Goal: Task Accomplishment & Management: Use online tool/utility

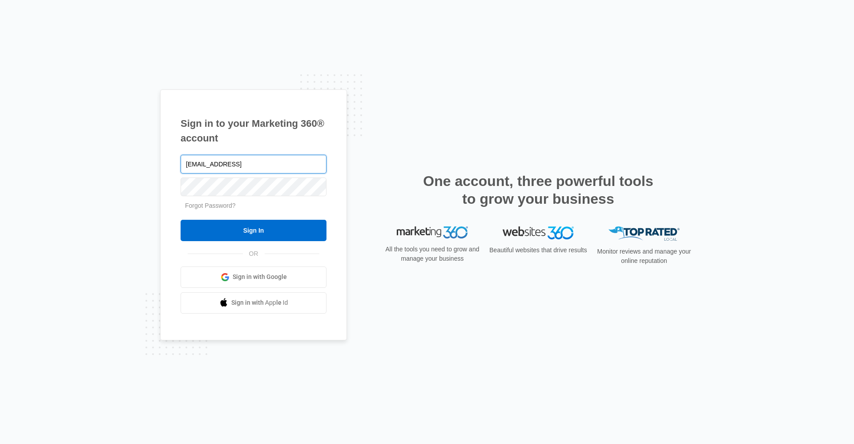
drag, startPoint x: 311, startPoint y: 163, endPoint x: 269, endPoint y: 163, distance: 41.8
click at [269, 163] on input "trailsassist@vintage-corp.comtrailsassist" at bounding box center [254, 164] width 146 height 19
type input "trailsassist@vintage-corp.com"
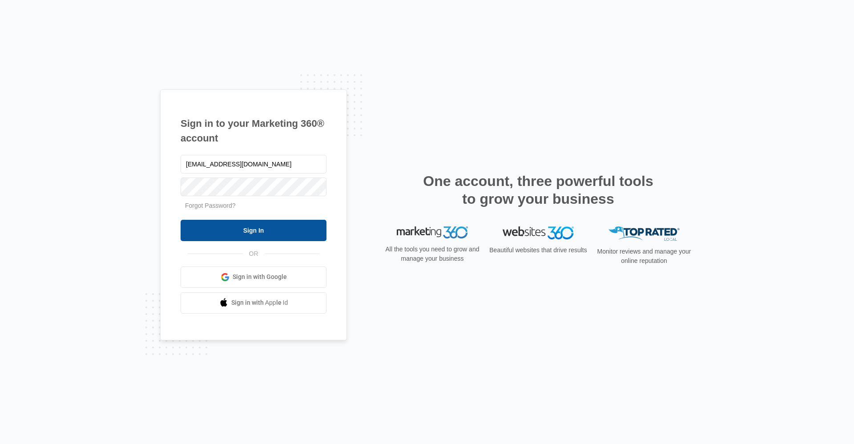
click at [184, 230] on input "Sign In" at bounding box center [254, 230] width 146 height 21
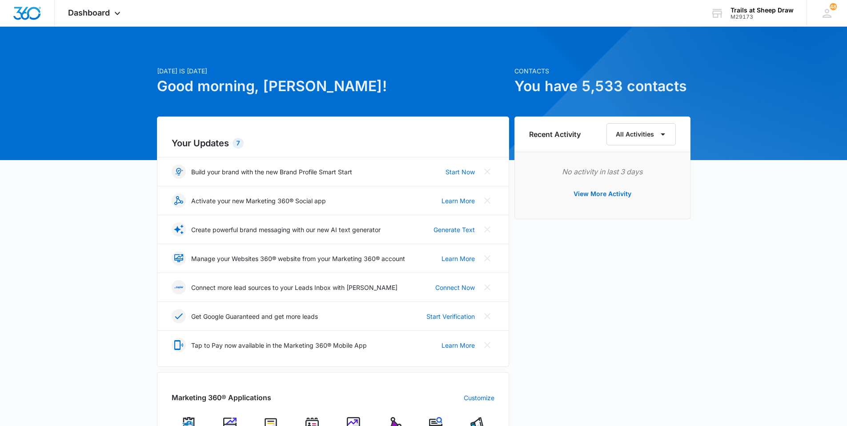
click at [119, 261] on div "Today is Friday, October 10th Good morning, Madisyn! Contacts You have 5,533 co…" at bounding box center [423, 411] width 847 height 746
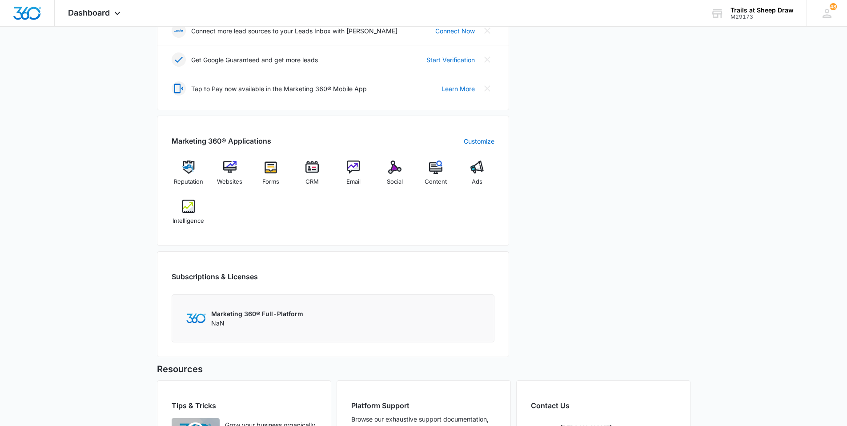
scroll to position [267, 0]
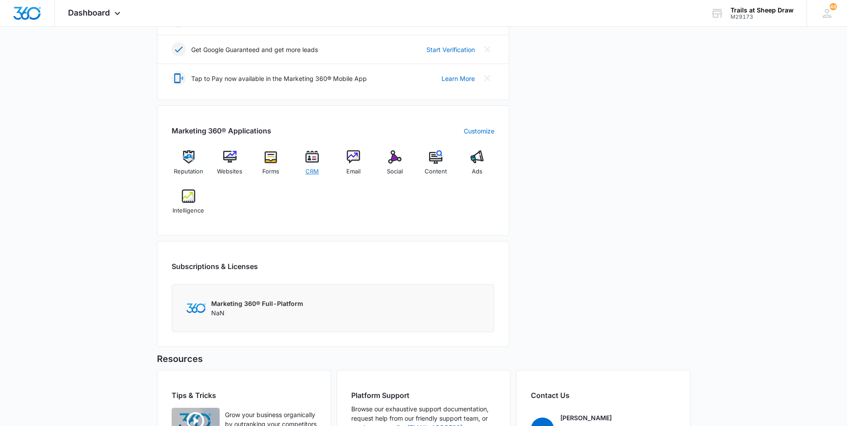
click at [309, 164] on div "CRM" at bounding box center [312, 166] width 34 height 32
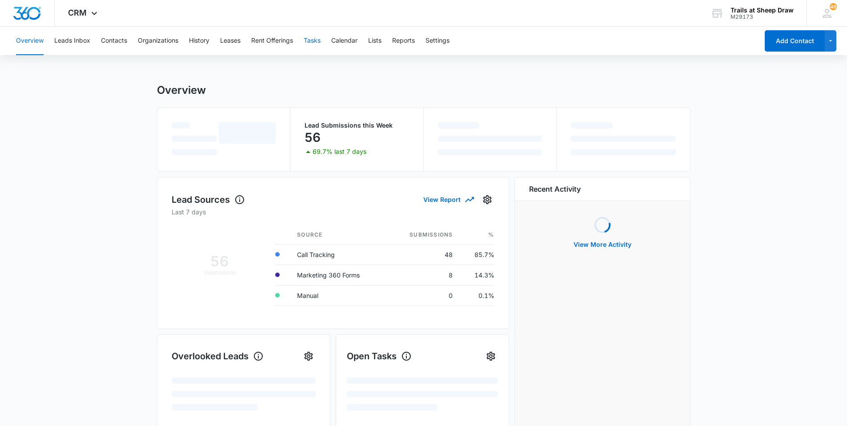
click at [313, 41] on button "Tasks" at bounding box center [312, 41] width 17 height 28
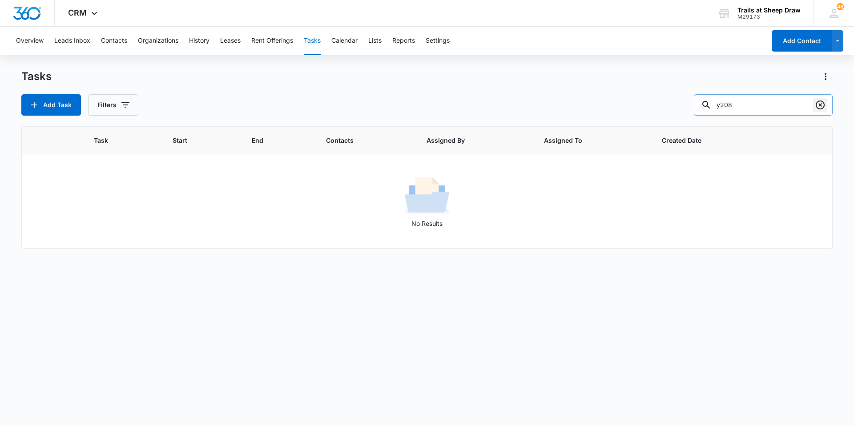
click at [821, 104] on icon "Clear" at bounding box center [820, 105] width 9 height 9
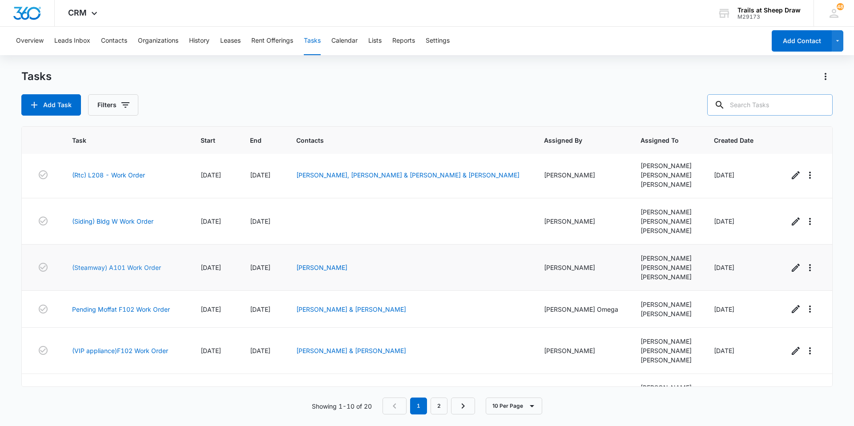
scroll to position [211, 0]
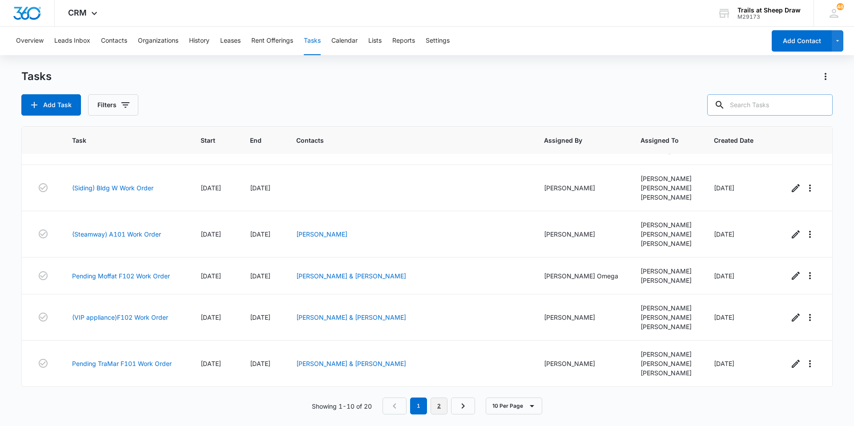
click at [447, 407] on link "2" at bounding box center [439, 406] width 17 height 17
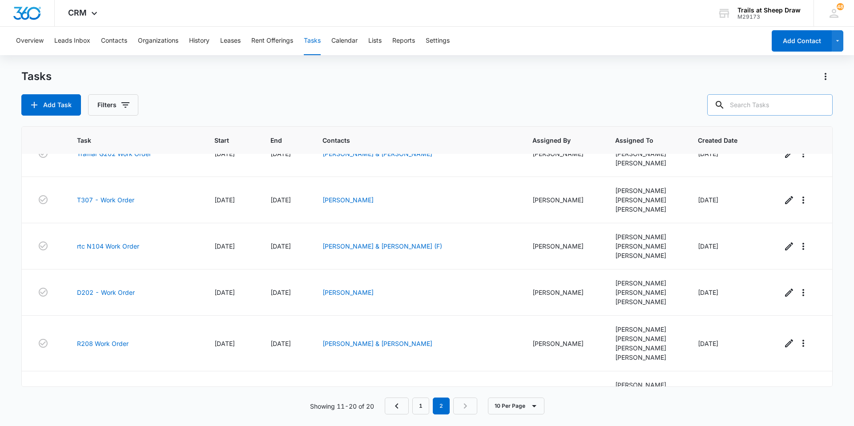
scroll to position [133, 0]
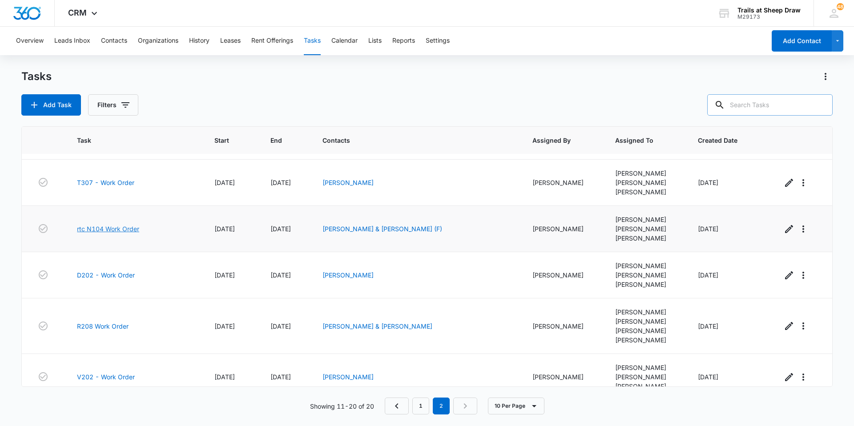
click at [117, 228] on link "rtc N104 Work Order" at bounding box center [108, 228] width 62 height 9
